Goal: Task Accomplishment & Management: Use online tool/utility

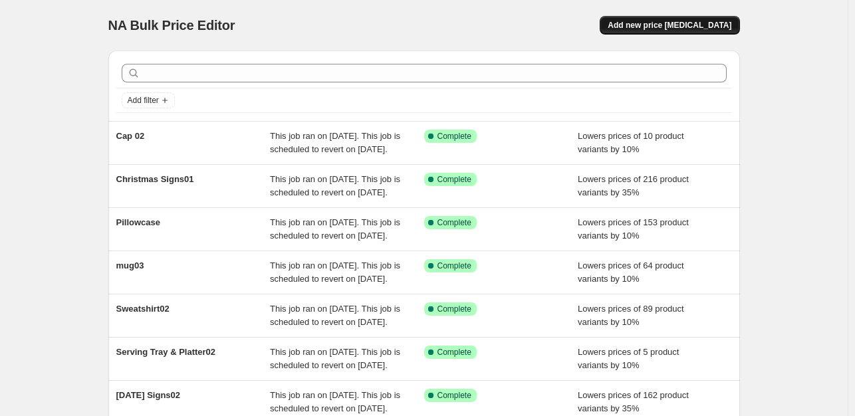
click at [684, 24] on span "Add new price change job" at bounding box center [670, 25] width 124 height 11
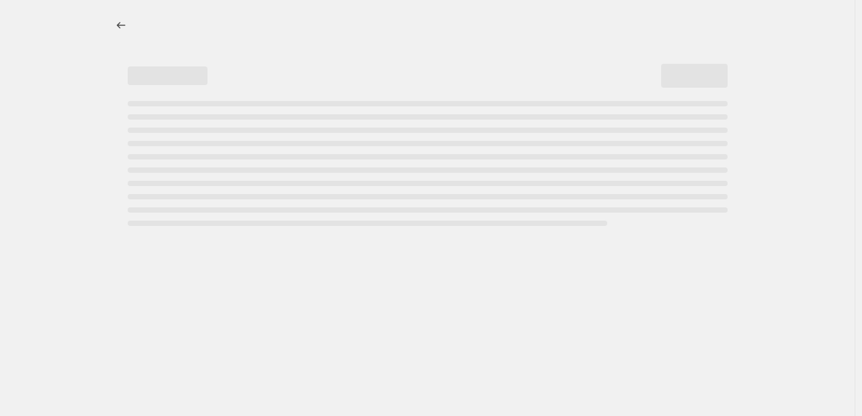
select select "percentage"
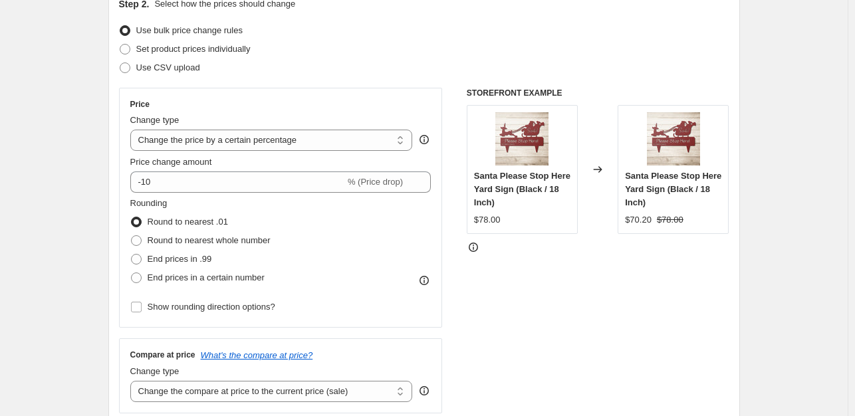
scroll to position [170, 0]
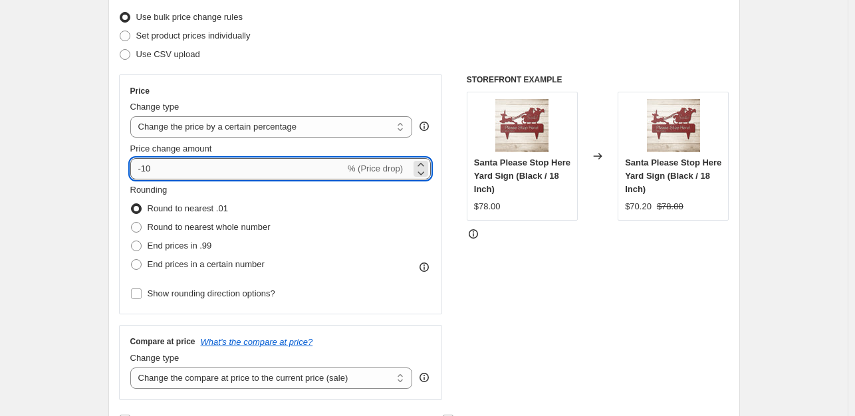
drag, startPoint x: 188, startPoint y: 171, endPoint x: 146, endPoint y: 170, distance: 41.2
click at [146, 170] on input "-10" at bounding box center [237, 168] width 215 height 21
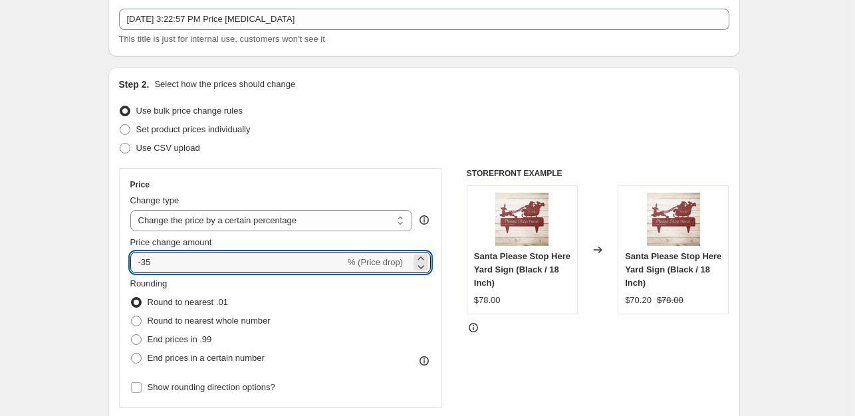
scroll to position [0, 0]
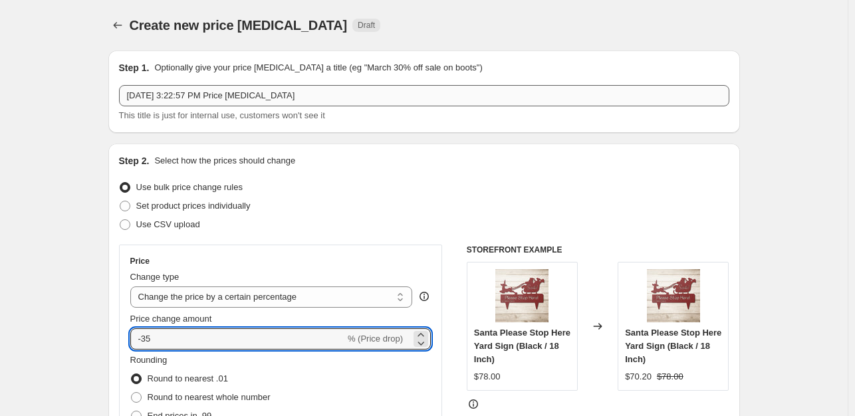
type input "-35"
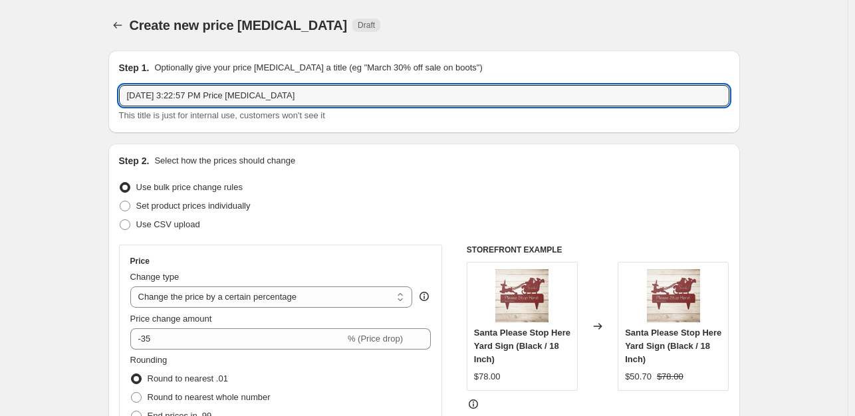
drag, startPoint x: 338, startPoint y: 94, endPoint x: 117, endPoint y: 94, distance: 221.4
click at [117, 94] on div "Step 1. Optionally give your price change job a title (eg "March 30% off sale o…" at bounding box center [424, 92] width 632 height 82
type input "Christian Metal Sign02"
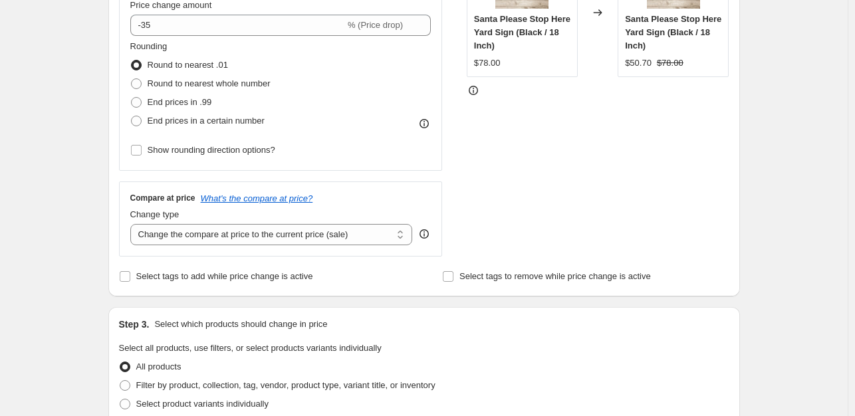
scroll to position [289, 0]
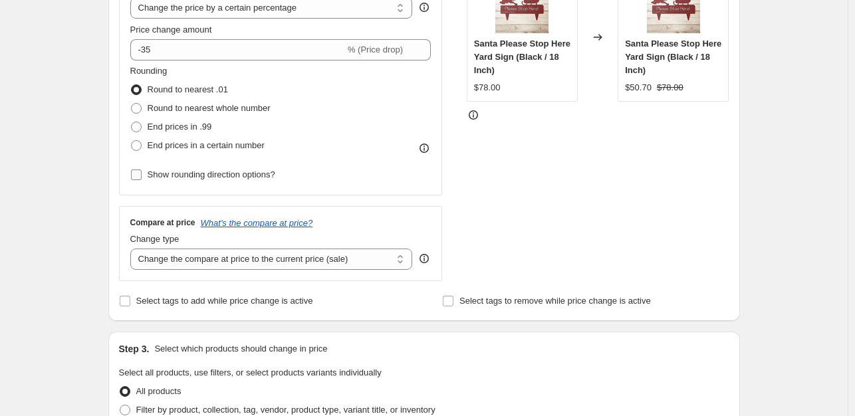
click at [142, 172] on input "Show rounding direction options?" at bounding box center [136, 175] width 11 height 11
checkbox input "true"
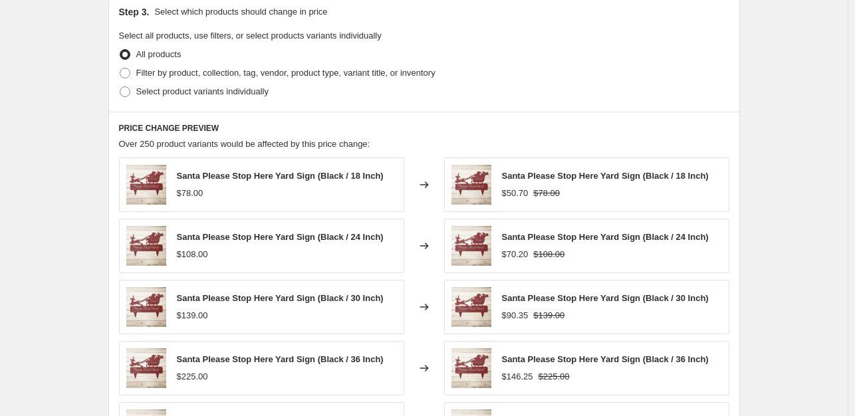
scroll to position [700, 0]
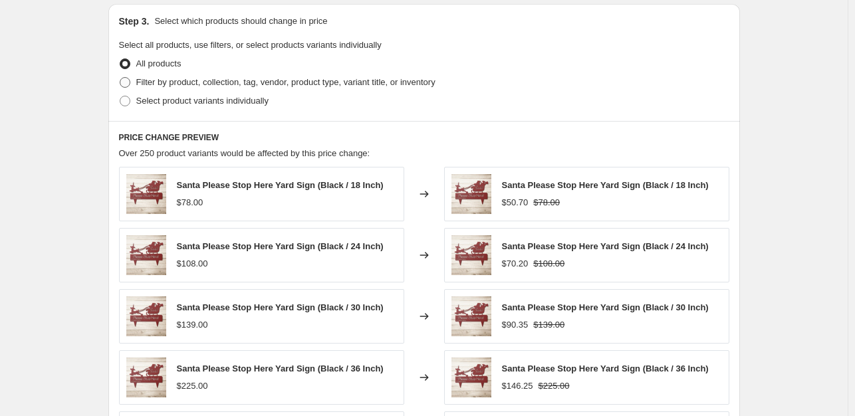
click at [130, 84] on span at bounding box center [125, 82] width 11 height 11
click at [120, 78] on input "Filter by product, collection, tag, vendor, product type, variant title, or inv…" at bounding box center [120, 77] width 1 height 1
radio input "true"
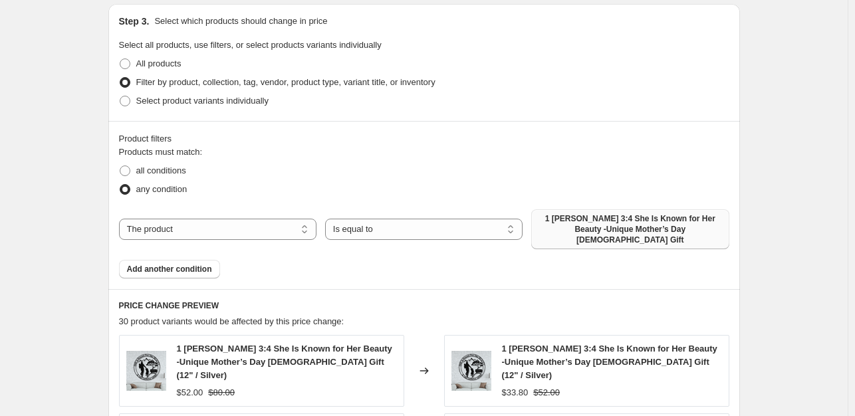
click at [617, 229] on span "1 Peter 3:4 She Is Known for Her Beauty -Unique Mother’s Day Christian Gift" at bounding box center [630, 229] width 182 height 32
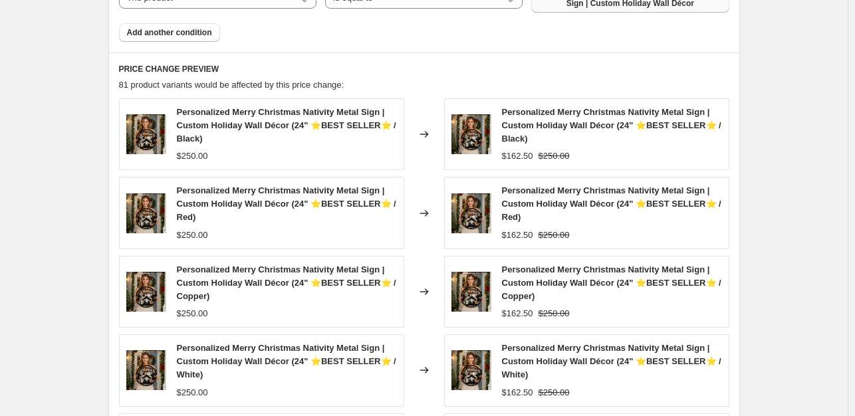
scroll to position [945, 0]
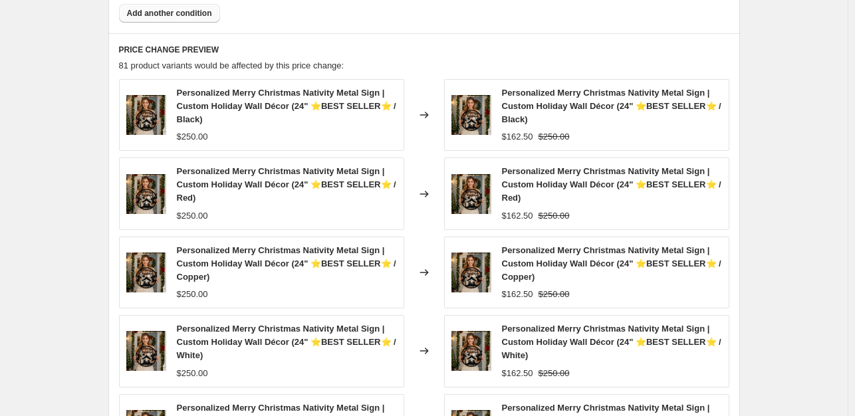
click at [203, 10] on span "Add another condition" at bounding box center [169, 13] width 85 height 11
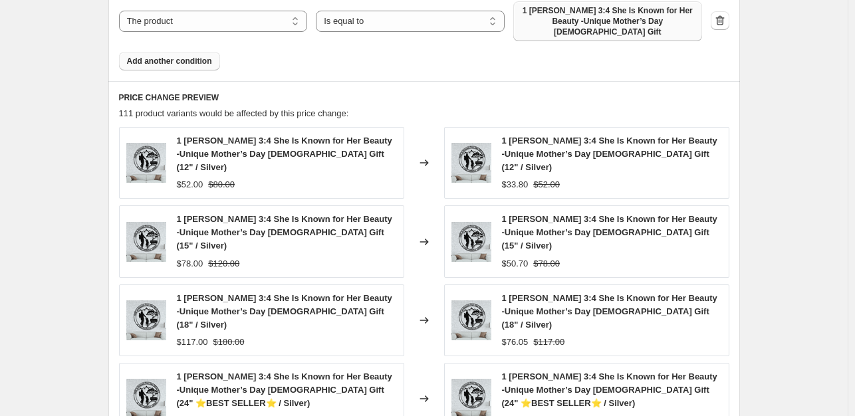
click at [620, 23] on span "1 Peter 3:4 She Is Known for Her Beauty -Unique Mother’s Day Christian Gift" at bounding box center [607, 21] width 173 height 32
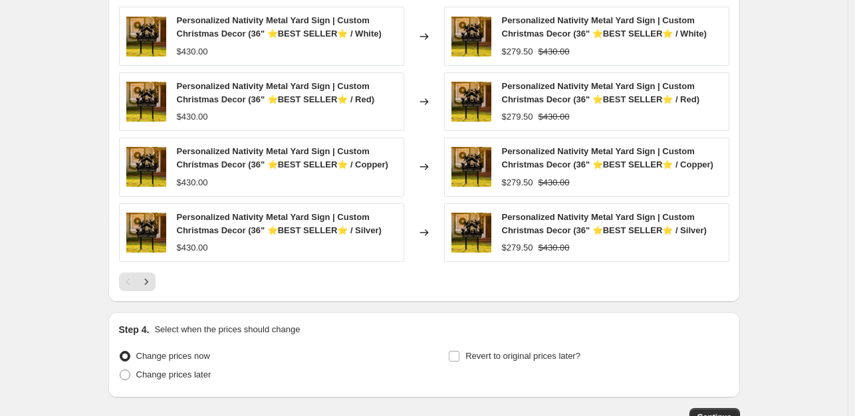
scroll to position [1210, 0]
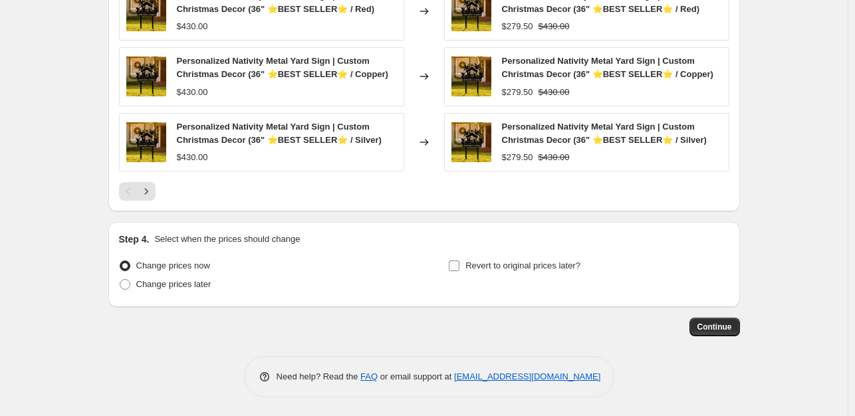
click at [459, 264] on input "Revert to original prices later?" at bounding box center [454, 266] width 11 height 11
checkbox input "true"
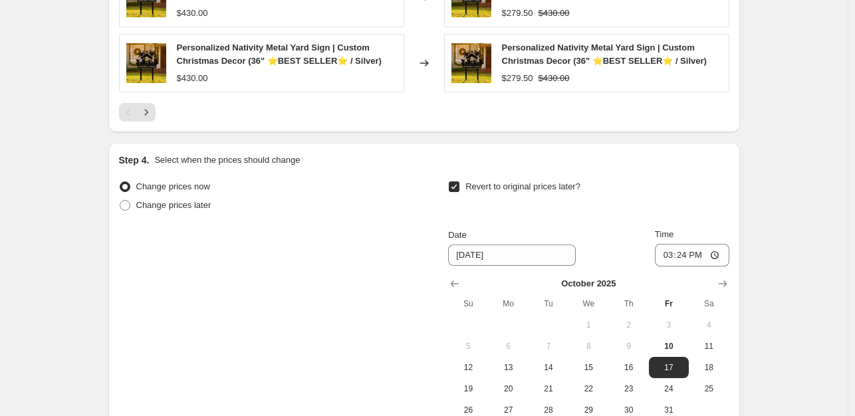
scroll to position [1437, 0]
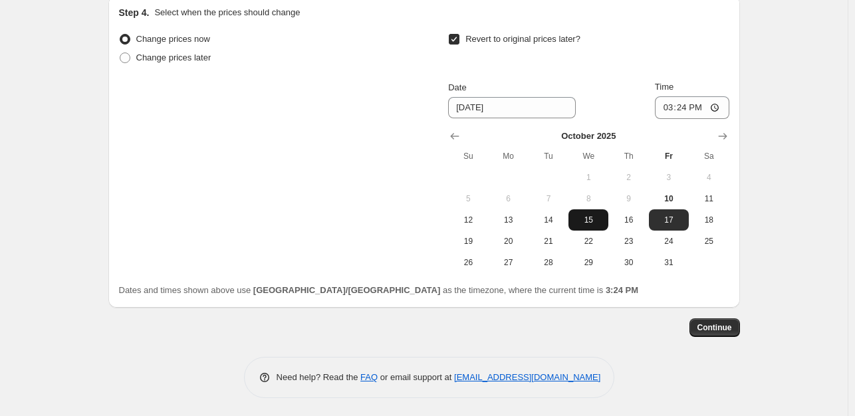
click at [594, 218] on span "15" at bounding box center [588, 220] width 29 height 11
type input "10/15/2025"
click at [726, 323] on span "Continue" at bounding box center [715, 328] width 35 height 11
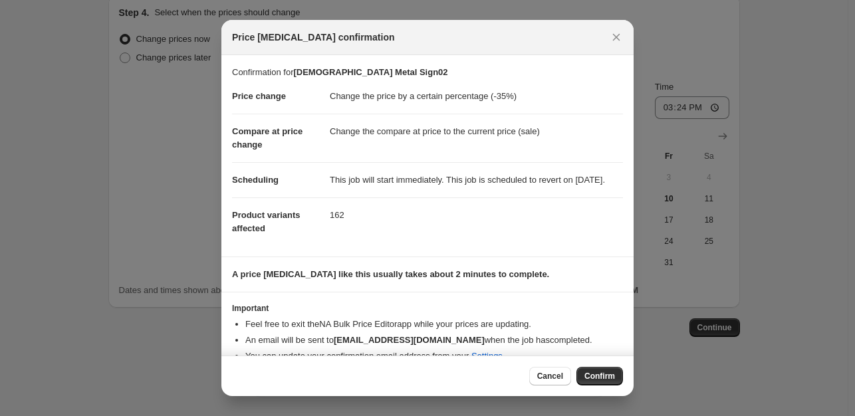
scroll to position [33, 0]
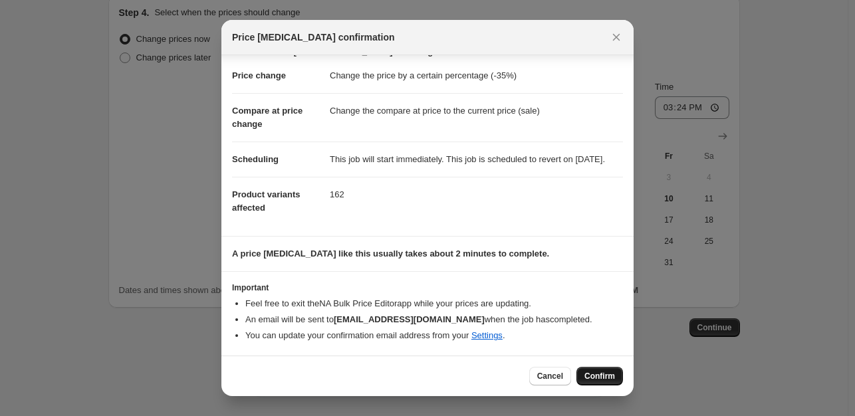
click at [602, 379] on span "Confirm" at bounding box center [600, 376] width 31 height 11
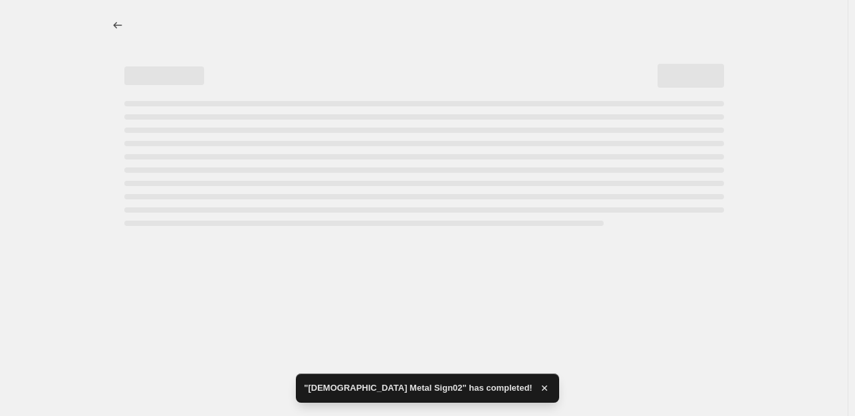
select select "percentage"
